Goal: Task Accomplishment & Management: Manage account settings

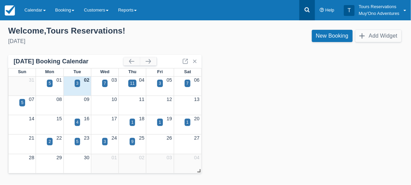
click at [308, 12] on icon at bounding box center [307, 9] width 7 height 7
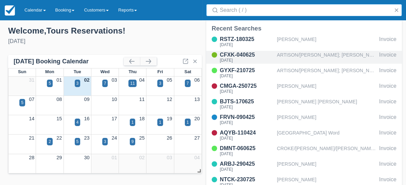
click at [295, 55] on div "ARTISON/[PERSON_NAME]; [PERSON_NAME]/[PERSON_NAME]; [PERSON_NAME]/[PERSON_NAME]…" at bounding box center [327, 57] width 100 height 13
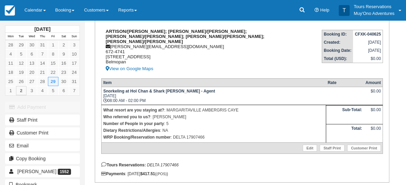
scroll to position [113, 0]
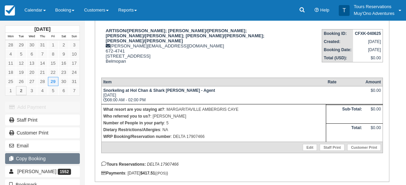
click at [47, 154] on button "Copy Booking" at bounding box center [42, 159] width 75 height 11
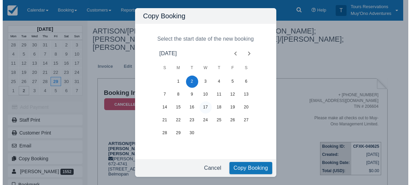
scroll to position [0, 0]
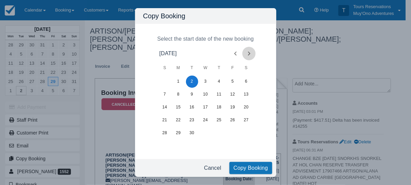
click at [249, 53] on icon "Next month" at bounding box center [249, 54] width 8 height 8
click at [245, 133] on button "29" at bounding box center [246, 133] width 12 height 12
click at [243, 169] on button "Copy Booking" at bounding box center [251, 168] width 43 height 12
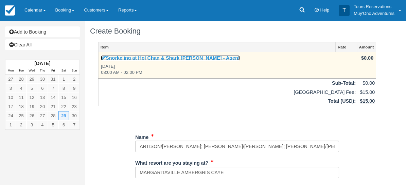
click at [155, 55] on link "Snorkeling at Hol Chan & Shark [PERSON_NAME] - Agent" at bounding box center [170, 57] width 139 height 5
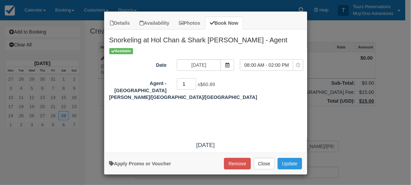
click at [194, 82] on input "1" at bounding box center [187, 84] width 20 height 12
click at [194, 82] on input "2" at bounding box center [187, 84] width 20 height 12
type input "3"
click at [193, 82] on input "3" at bounding box center [187, 84] width 20 height 12
click at [288, 162] on button "Update" at bounding box center [290, 164] width 24 height 12
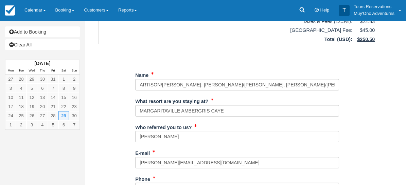
scroll to position [75, 0]
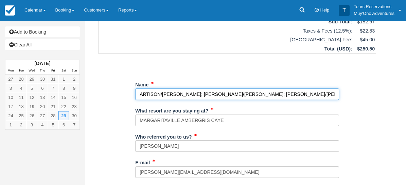
click at [244, 89] on input "Name" at bounding box center [237, 95] width 204 height 12
paste input "SIATHAH MEDLEY"
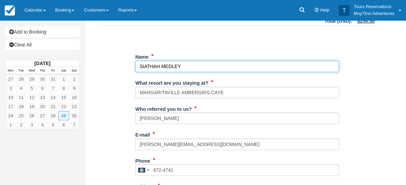
scroll to position [113, 0]
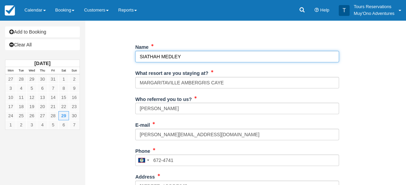
type input "SIATHAH MEDLEY"
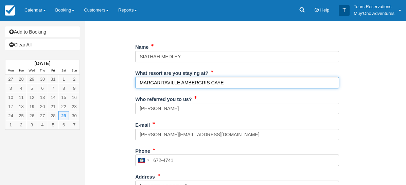
drag, startPoint x: 221, startPoint y: 76, endPoint x: 100, endPoint y: 67, distance: 121.9
click at [100, 67] on div "Item Rate Amount Snorkeling at Hol Chan & Shark Ray Alley - Agent Sat Nov 29, 2…" at bounding box center [237, 145] width 294 height 432
type input "NA"
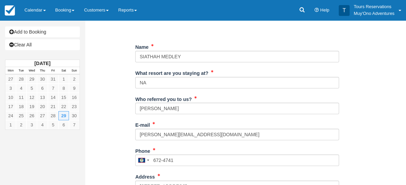
click at [205, 109] on div "Who referred you to us? Kelvin Ramnarace" at bounding box center [237, 107] width 204 height 26
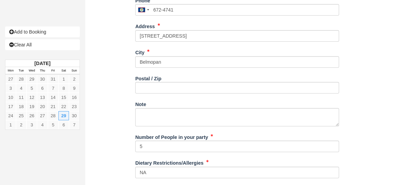
scroll to position [264, 0]
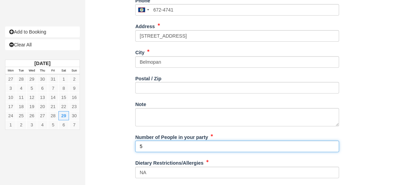
drag, startPoint x: 165, startPoint y: 138, endPoint x: 101, endPoint y: 136, distance: 63.9
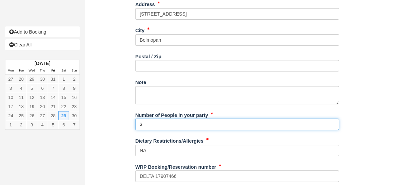
scroll to position [297, 0]
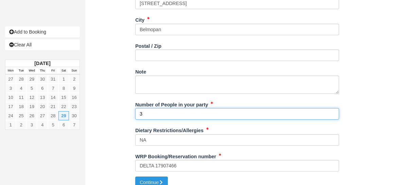
type input "3"
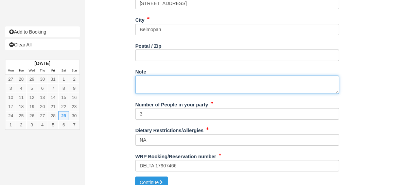
click at [172, 76] on textarea "Note" at bounding box center [237, 85] width 204 height 18
paste textarea "Booking Reference: BR-1310114793 Tour Name: Belize Hol Chan Marine Reserve & Sh…"
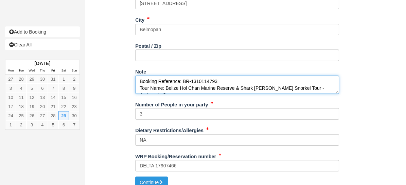
scroll to position [45, 0]
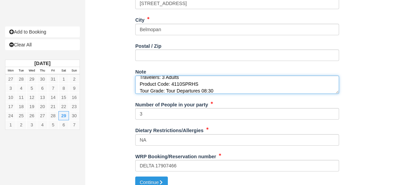
type textarea "Booking Reference: BR-1310114793 Tour Name: Belize Hol Chan Marine Reserve & Sh…"
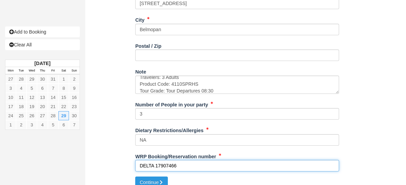
click at [162, 160] on input "DELTA 17907466" at bounding box center [237, 166] width 204 height 12
click at [188, 160] on input "DELTA 17907466" at bounding box center [237, 166] width 204 height 12
drag, startPoint x: 190, startPoint y: 156, endPoint x: 48, endPoint y: 157, distance: 142.3
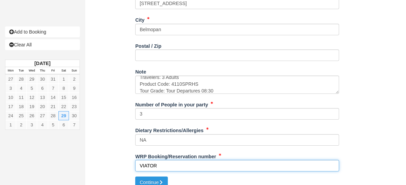
paste input "1310114793"
type input "VIATOR 1310114793"
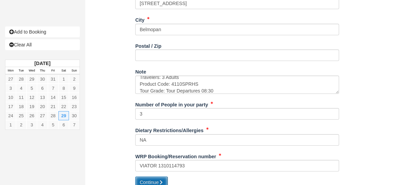
click at [154, 177] on button "Continue" at bounding box center [151, 183] width 33 height 12
type input "+5016724741"
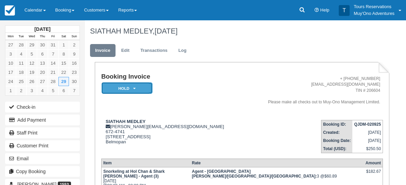
click at [126, 90] on em "HOLD" at bounding box center [127, 89] width 51 height 12
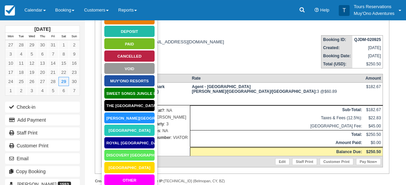
scroll to position [138, 0]
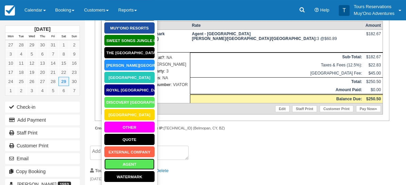
click at [133, 165] on link "AGENT" at bounding box center [129, 165] width 51 height 12
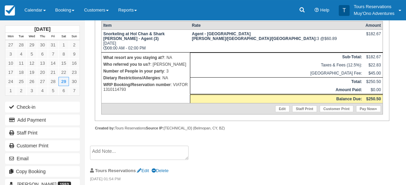
scroll to position [97, 0]
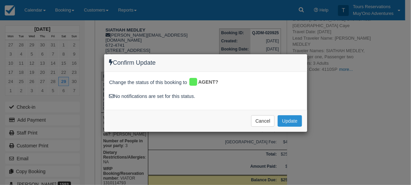
click at [291, 123] on button "Update" at bounding box center [290, 121] width 24 height 12
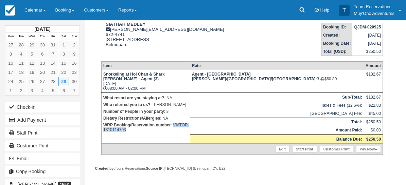
drag, startPoint x: 103, startPoint y: 135, endPoint x: 143, endPoint y: 135, distance: 39.4
click at [143, 133] on p "WRP Booking/Reservation number : VIATOR 1310114793" at bounding box center [145, 128] width 85 height 12
copy p "VIATOR 1310114793"
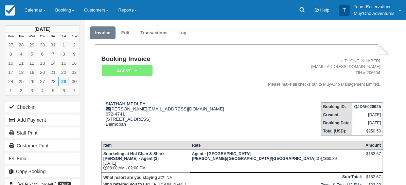
scroll to position [0, 0]
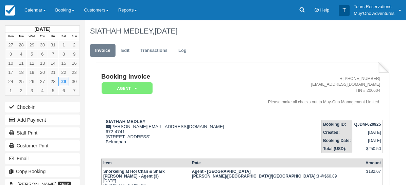
paste textarea "VIATOR 1310114793"
type textarea "VIATOR 1310114793"
checkbox input "true"
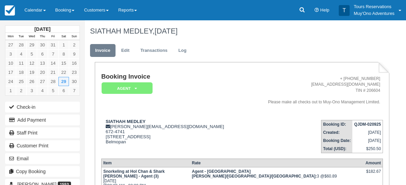
drag, startPoint x: 302, startPoint y: 106, endPoint x: 316, endPoint y: 116, distance: 17.0
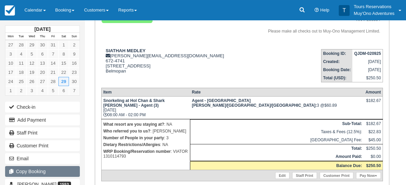
scroll to position [75, 0]
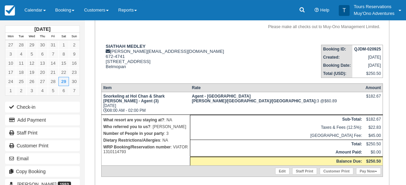
click at [44, 168] on button "Copy Booking" at bounding box center [42, 171] width 75 height 11
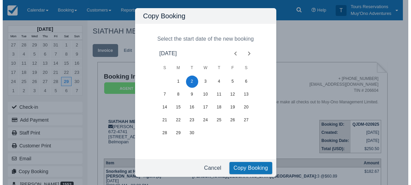
scroll to position [0, 0]
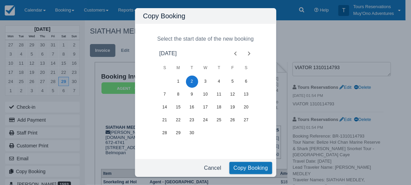
click at [233, 54] on icon "Previous month" at bounding box center [236, 54] width 8 height 8
click at [163, 147] on button "31" at bounding box center [165, 146] width 12 height 12
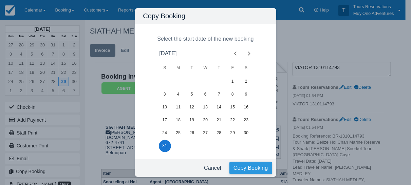
click at [248, 167] on button "Copy Booking" at bounding box center [251, 168] width 43 height 12
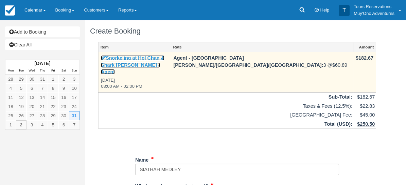
click at [147, 57] on link "Snorkeling at Hol Chan & Shark [PERSON_NAME] - Agent" at bounding box center [133, 64] width 64 height 19
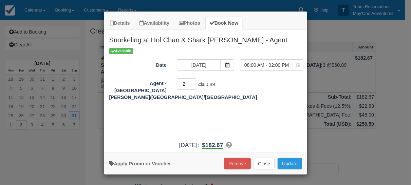
click at [193, 85] on input "2" at bounding box center [187, 84] width 20 height 12
click at [193, 85] on input "1" at bounding box center [187, 84] width 20 height 12
click at [194, 85] on input "0" at bounding box center [187, 84] width 20 height 12
type input "1"
click at [193, 81] on input "1" at bounding box center [187, 84] width 20 height 12
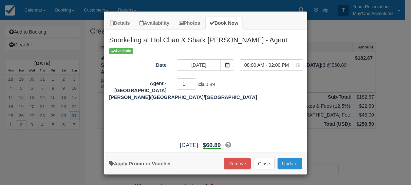
click at [284, 158] on div "Apply Promo or Voucher Remove Close Update Searching..." at bounding box center [205, 164] width 203 height 22
click at [288, 164] on button "Update" at bounding box center [290, 164] width 24 height 12
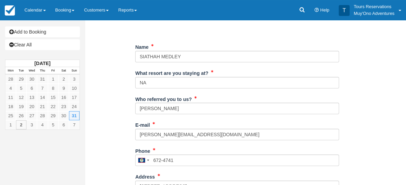
scroll to position [75, 0]
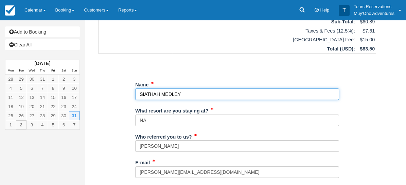
drag, startPoint x: 194, startPoint y: 86, endPoint x: 133, endPoint y: 89, distance: 60.2
click at [133, 89] on div "Item Rate Amount Snorkeling at Hol Chan & Shark Ray Alley - Agent Sun Aug 31, 2…" at bounding box center [237, 183] width 294 height 432
paste input "Hi, Your snorkel tour is confirmed. Please make your way to the Ambergris Diver…"
click at [196, 89] on input "Name" at bounding box center [237, 95] width 204 height 12
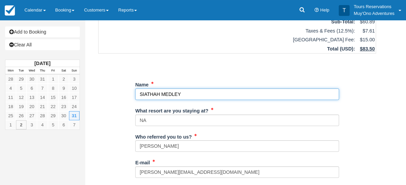
click at [194, 89] on input "Name" at bounding box center [237, 95] width 204 height 12
drag, startPoint x: 201, startPoint y: 89, endPoint x: 128, endPoint y: 88, distance: 73.0
click at [128, 88] on div "Item Rate Amount Snorkeling at Hol Chan & Shark Ray Alley - Agent Sun Aug 31, 2…" at bounding box center [237, 183] width 294 height 432
paste input "[PERSON_NAME]"
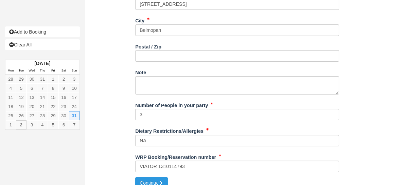
scroll to position [297, 0]
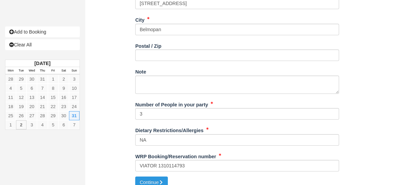
type input "[PERSON_NAME]"
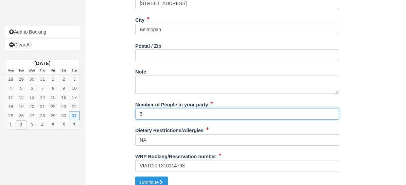
type input "1"
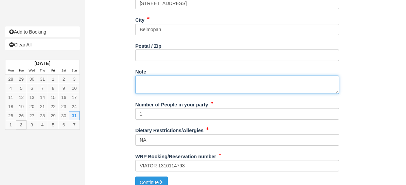
click at [174, 77] on textarea "Note" at bounding box center [237, 85] width 204 height 18
paste textarea "Booking Reference: BR-1309149481 Tour Name: Belize Hol Chan Marine Reserve & Sh…"
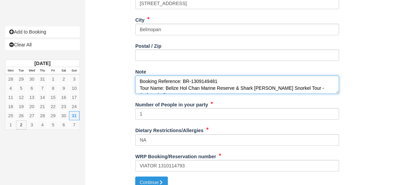
scroll to position [45, 0]
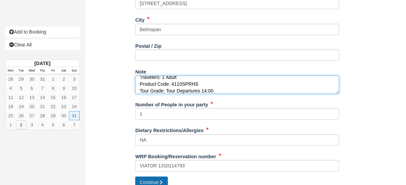
type textarea "Booking Reference: BR-1309149481 Tour Name: Belize Hol Chan Marine Reserve & Sh…"
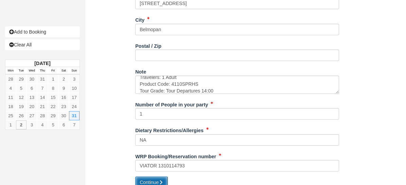
click at [154, 178] on button "Continue" at bounding box center [151, 183] width 33 height 12
type input "[PHONE_NUMBER]"
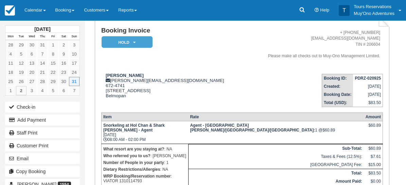
scroll to position [97, 0]
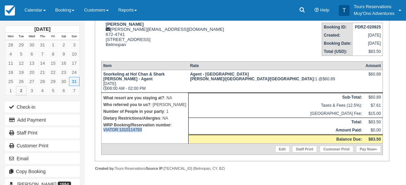
drag, startPoint x: 104, startPoint y: 135, endPoint x: 154, endPoint y: 134, distance: 50.3
click at [154, 133] on p "WRP Booking/Reservation number : VIATOR 1310114793" at bounding box center [144, 128] width 83 height 12
copy p "VIATOR 1310114793"
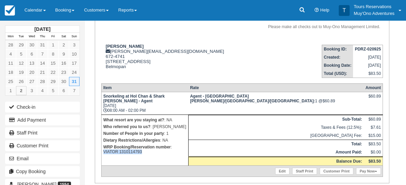
scroll to position [0, 0]
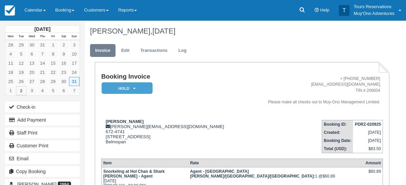
paste textarea "VIATOR 1310114793"
type textarea "VIATOR 1310114793"
drag, startPoint x: 332, startPoint y: 106, endPoint x: 328, endPoint y: 108, distance: 4.3
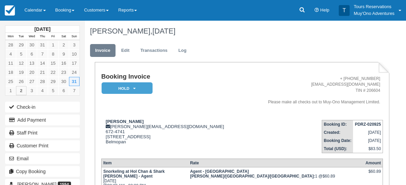
checkbox input "true"
drag, startPoint x: 306, startPoint y: 111, endPoint x: 311, endPoint y: 126, distance: 15.5
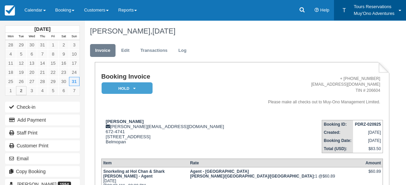
scroll to position [11, 0]
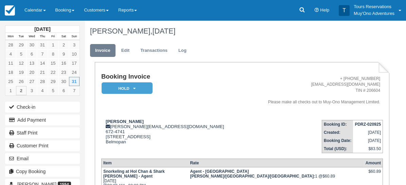
type textarea "THIS BOOKING WAS REFUNDED. [PERSON_NAME] DIVERS ASKED THE GUESTS TO PAY FOR ANO…"
checkbox input "true"
drag, startPoint x: 313, startPoint y: 107, endPoint x: 315, endPoint y: 115, distance: 8.6
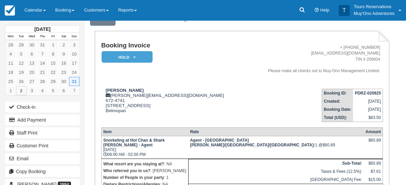
scroll to position [0, 0]
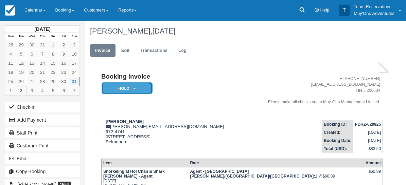
click at [134, 89] on icon at bounding box center [134, 89] width 2 height 4
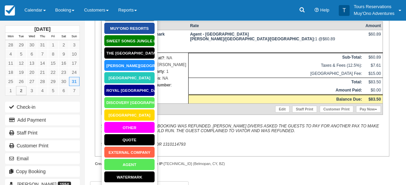
scroll to position [138, 0]
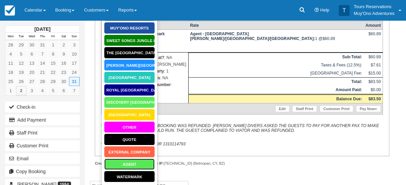
click at [130, 164] on link "AGENT" at bounding box center [129, 165] width 51 height 12
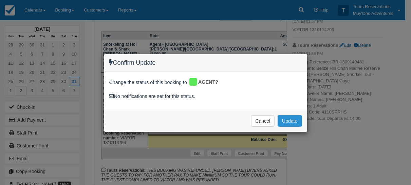
click at [295, 120] on button "Update" at bounding box center [290, 121] width 24 height 12
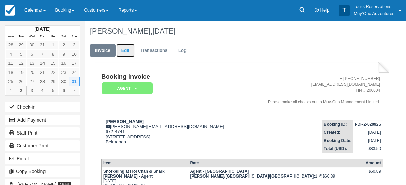
click at [126, 53] on link "Edit" at bounding box center [125, 50] width 18 height 13
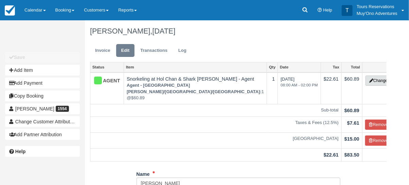
click at [370, 81] on button "Change" at bounding box center [378, 81] width 26 height 10
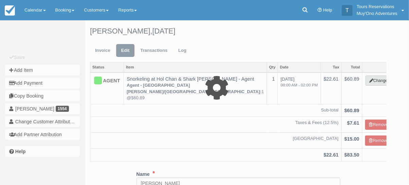
type input "60.89"
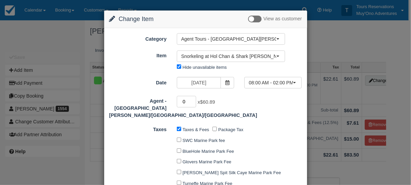
type input "0"
click at [192, 104] on input "0" at bounding box center [187, 102] width 20 height 12
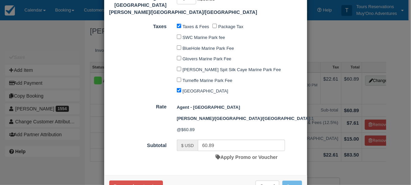
type input "0.00"
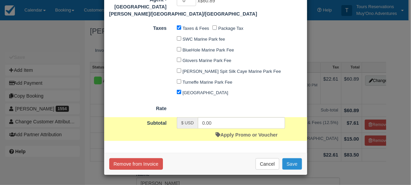
click at [290, 163] on button "Save" at bounding box center [293, 165] width 20 height 12
checkbox input "false"
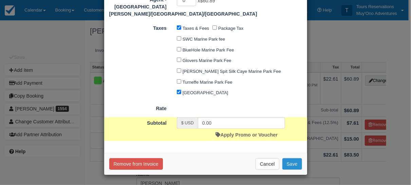
checkbox input "false"
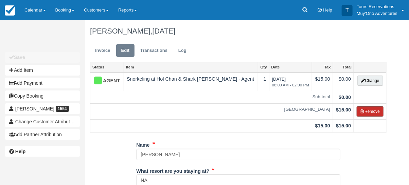
drag, startPoint x: 372, startPoint y: 110, endPoint x: 369, endPoint y: 112, distance: 3.7
click at [372, 110] on button "Remove" at bounding box center [370, 112] width 27 height 10
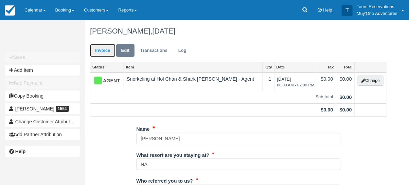
click at [95, 52] on link "Invoice" at bounding box center [102, 50] width 25 height 13
